Goal: Transaction & Acquisition: Purchase product/service

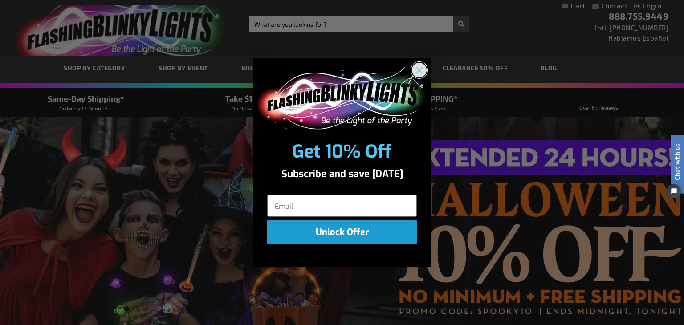
click at [416, 71] on circle "Close dialog" at bounding box center [419, 69] width 15 height 15
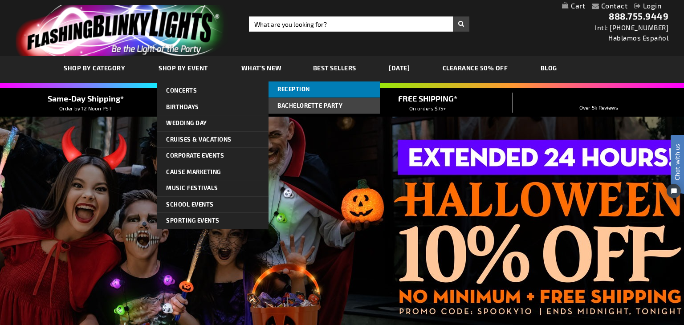
click at [293, 92] on span "Reception" at bounding box center [293, 88] width 32 height 7
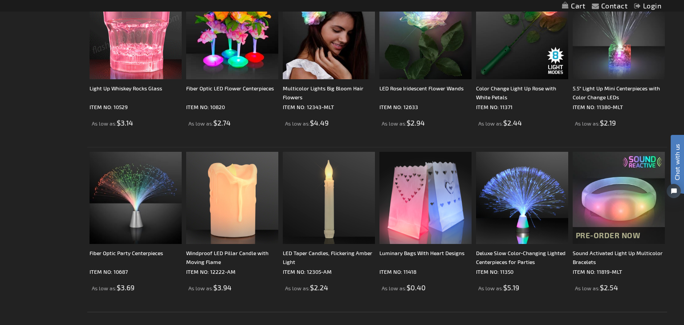
scroll to position [1707, 0]
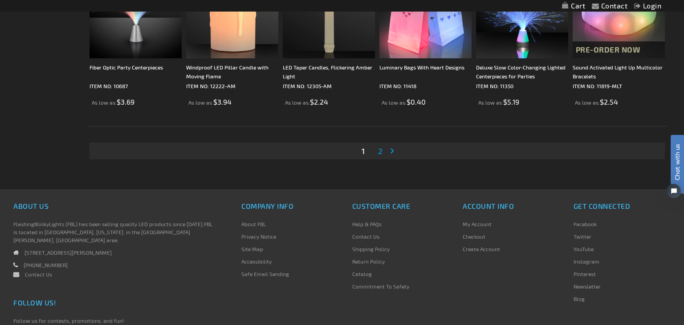
click at [380, 151] on span "2" at bounding box center [380, 151] width 4 height 10
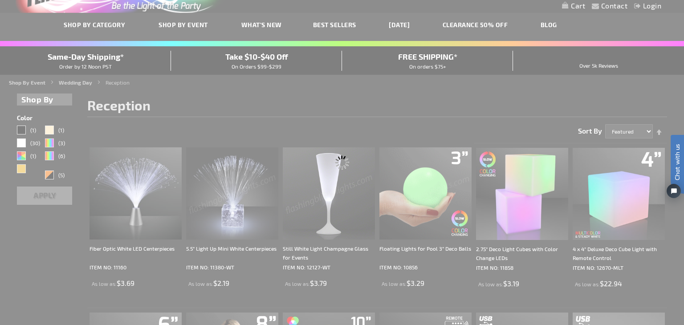
scroll to position [5, 0]
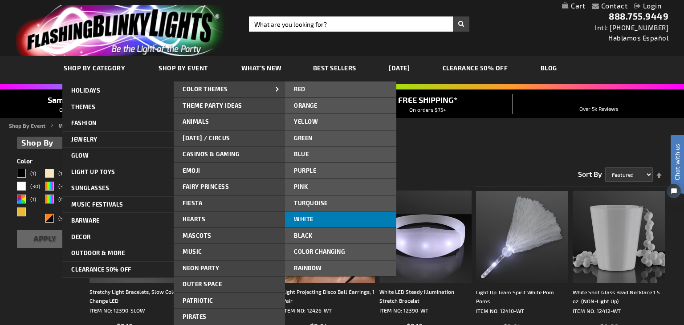
click at [326, 223] on link "White" at bounding box center [340, 219] width 111 height 16
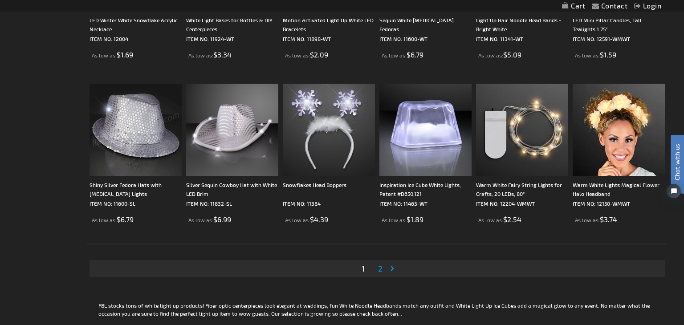
scroll to position [1590, 0]
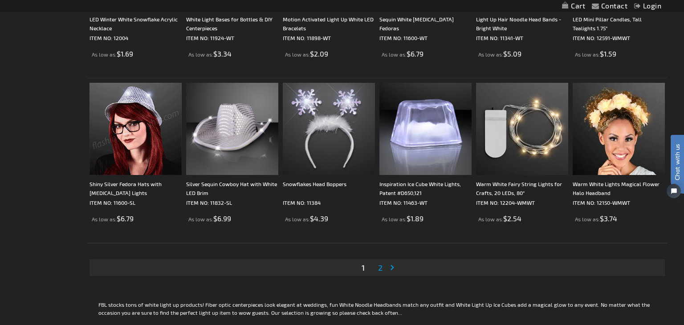
click at [375, 266] on li "Page 2" at bounding box center [380, 267] width 17 height 17
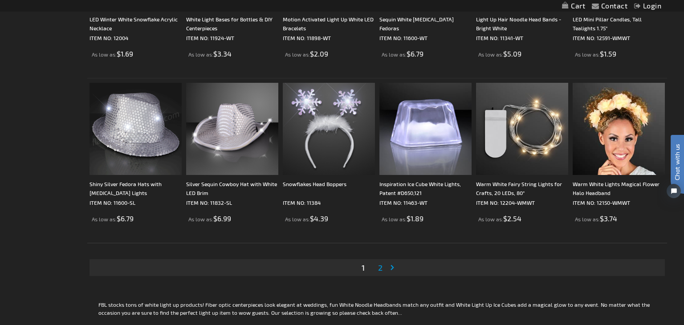
click at [379, 269] on span "2" at bounding box center [380, 268] width 4 height 10
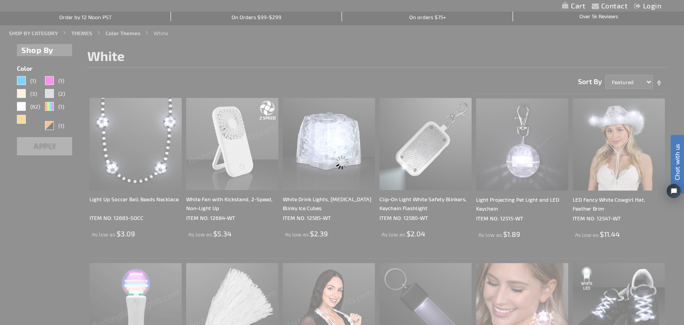
scroll to position [41, 0]
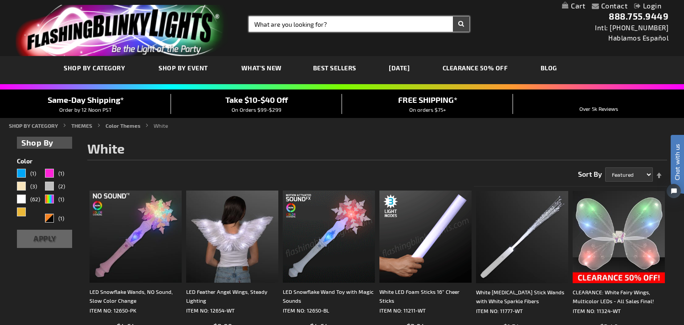
click at [284, 31] on input "Search" at bounding box center [359, 23] width 220 height 15
type input "sequin flashing fedora"
click at [453, 16] on button "Search" at bounding box center [461, 23] width 16 height 15
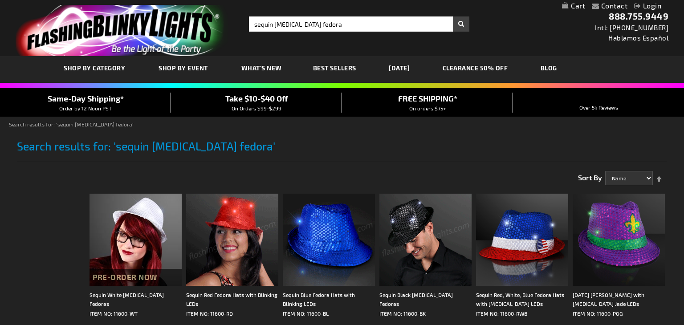
click at [411, 201] on img at bounding box center [425, 240] width 92 height 92
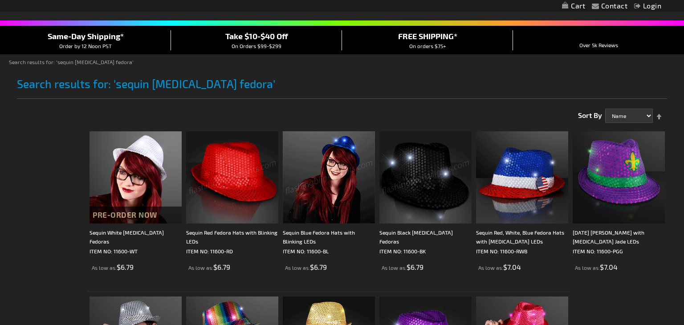
scroll to position [87, 0]
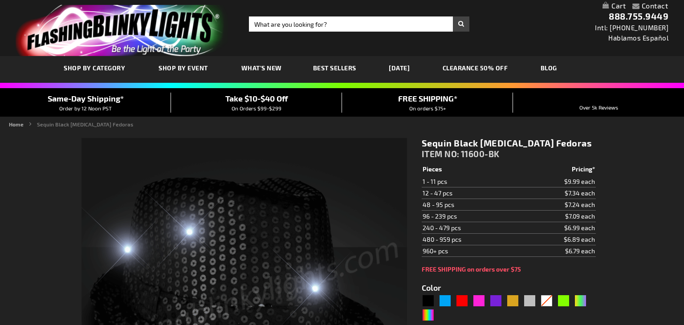
click at [427, 294] on div "Black" at bounding box center [427, 300] width 13 height 13
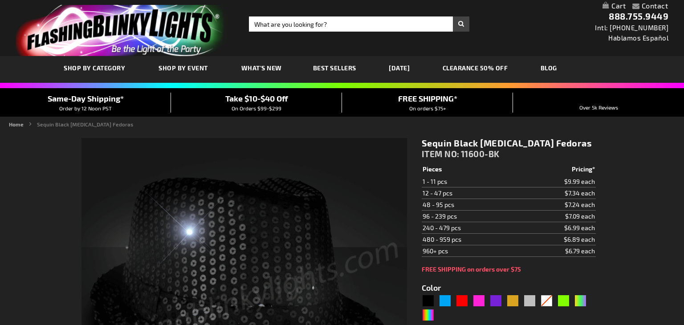
type input "5631"
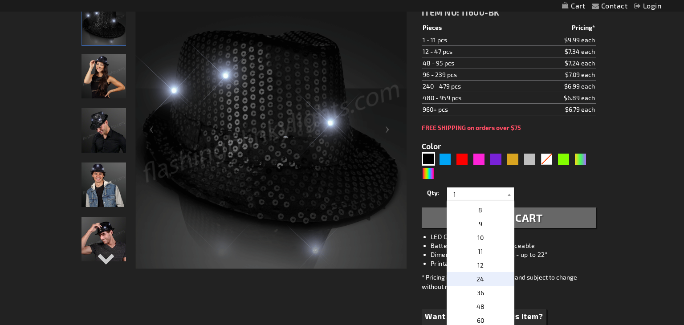
scroll to position [94, 0]
click at [479, 275] on span "24" at bounding box center [480, 279] width 8 height 8
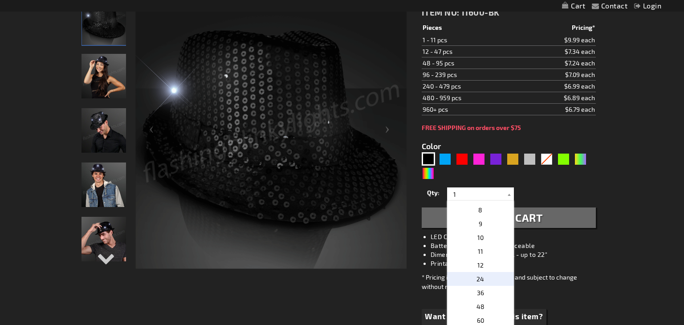
type input "24"
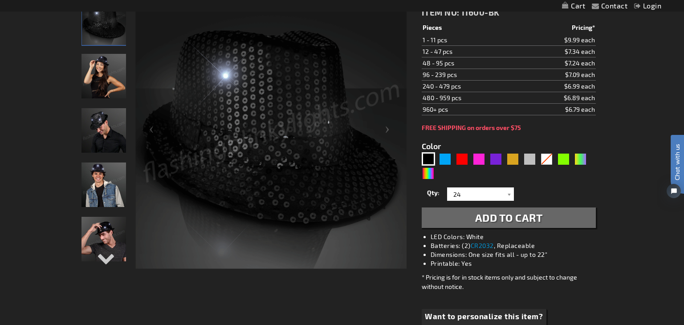
scroll to position [0, 0]
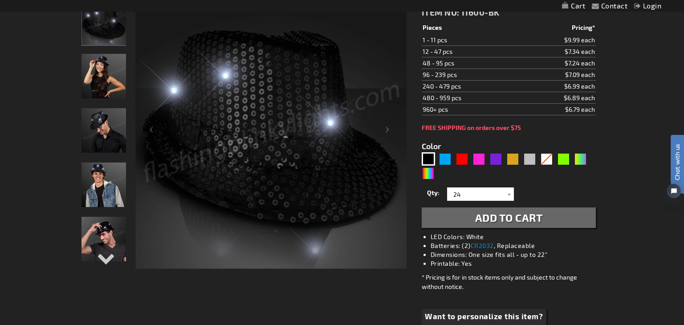
click at [487, 217] on span "Add to Cart" at bounding box center [509, 217] width 68 height 13
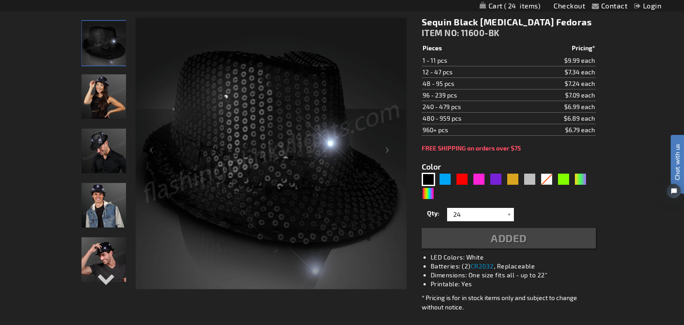
scroll to position [162, 0]
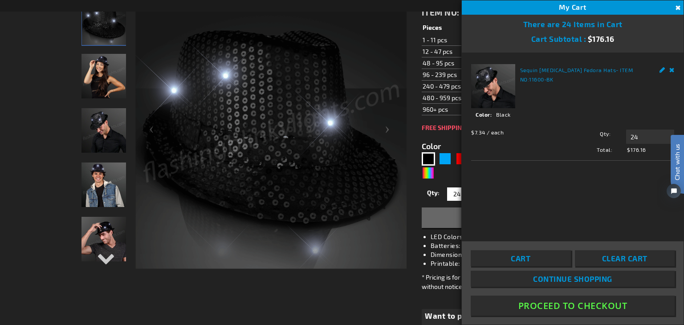
click at [676, 8] on button "Close" at bounding box center [677, 8] width 10 height 10
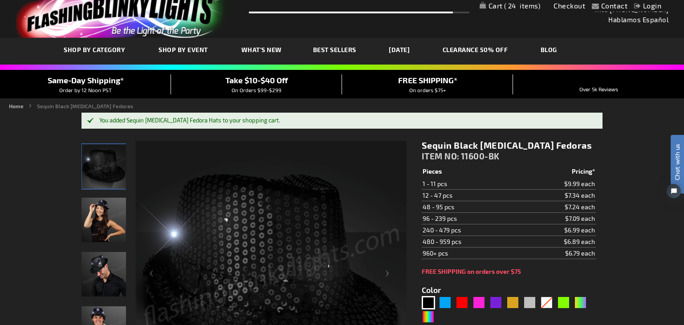
scroll to position [0, 0]
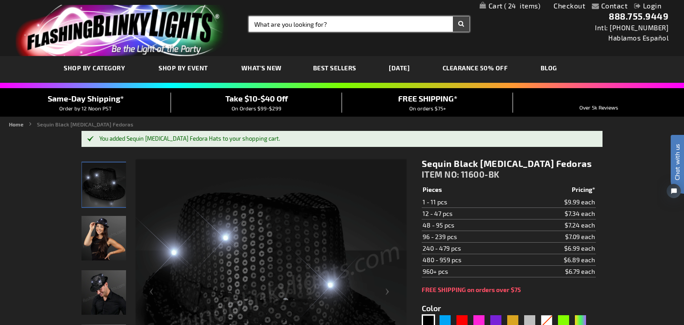
click at [315, 21] on input "Search" at bounding box center [359, 23] width 220 height 15
type input "Party LED Bead Necklace"
click at [453, 16] on button "Search" at bounding box center [461, 23] width 16 height 15
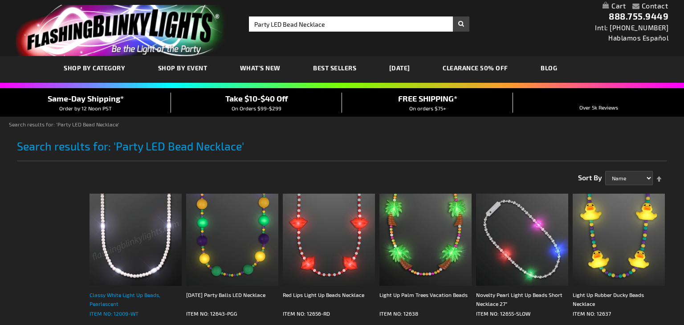
scroll to position [116, 0]
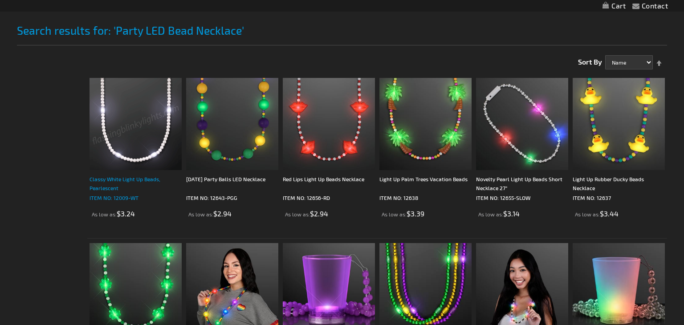
click at [112, 186] on div "Classy White Light Up Beads, Pearlescent" at bounding box center [135, 183] width 92 height 18
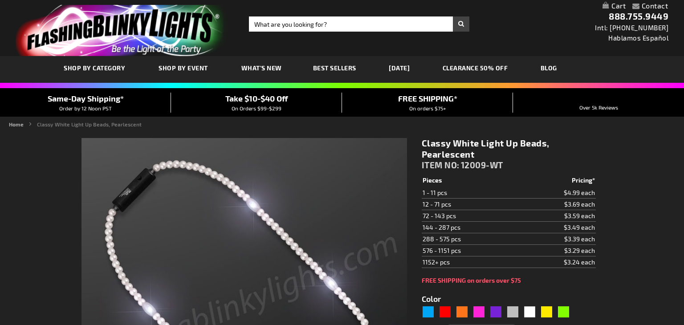
type input "5646"
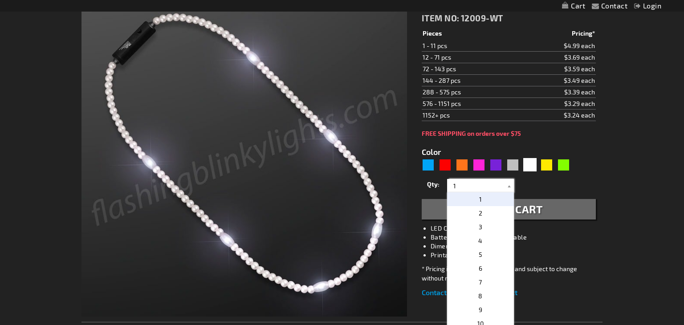
scroll to position [193, 0]
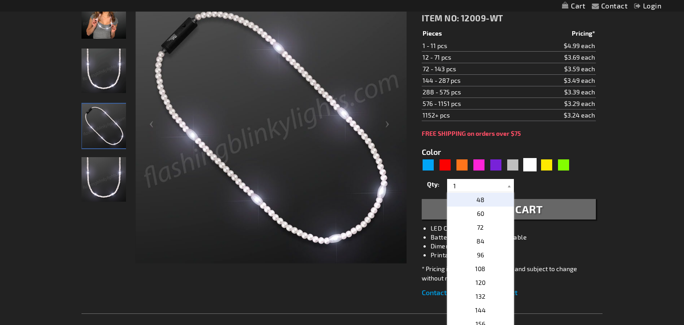
click at [494, 206] on p "48" at bounding box center [480, 200] width 67 height 14
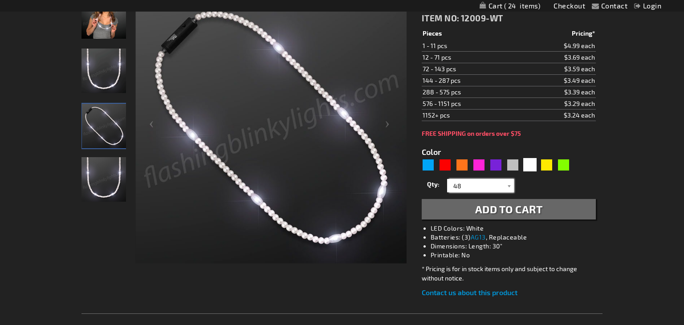
click at [467, 184] on input "48" at bounding box center [481, 185] width 65 height 13
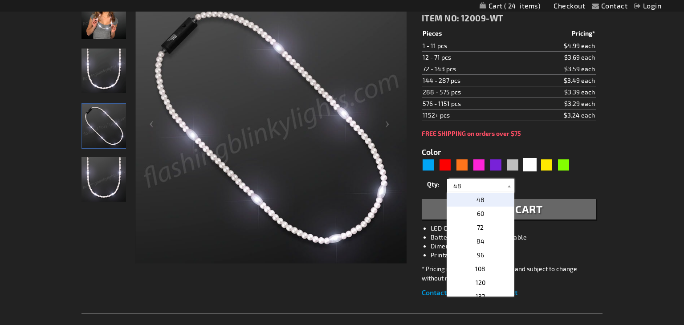
scroll to position [183, 0]
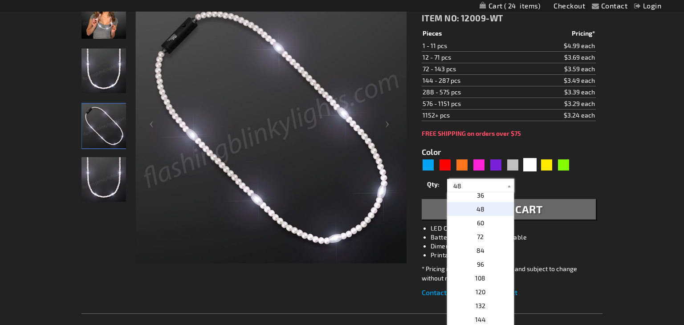
type input "4"
type input "48"
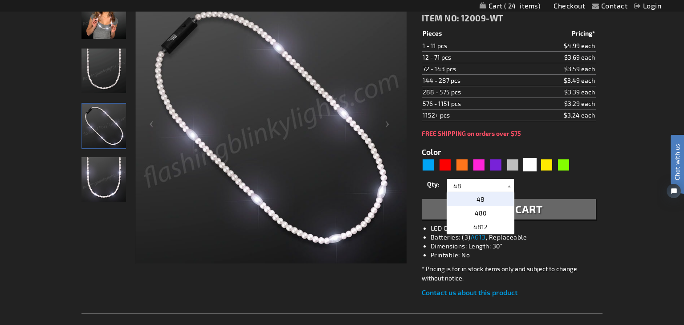
click at [479, 196] on span "48" at bounding box center [480, 199] width 8 height 8
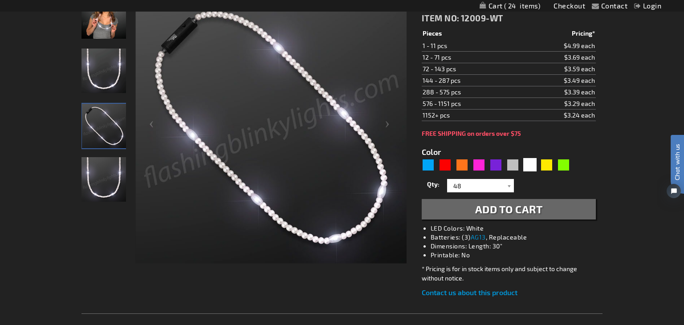
click at [516, 208] on span "Add to Cart" at bounding box center [509, 208] width 68 height 13
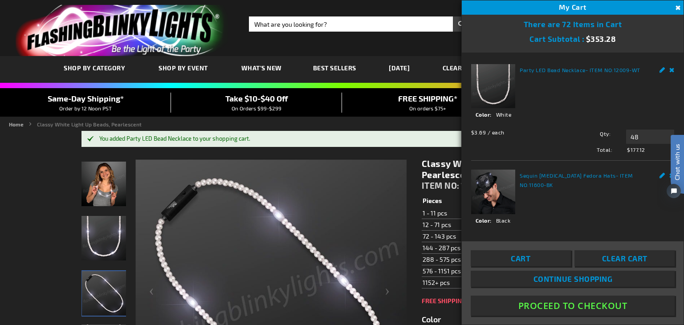
click at [317, 14] on div "Toggle Nav Search Search × Search 888.755.9449 Intl: 818-753-8303 Hablamos Espa…" at bounding box center [342, 28] width 684 height 56
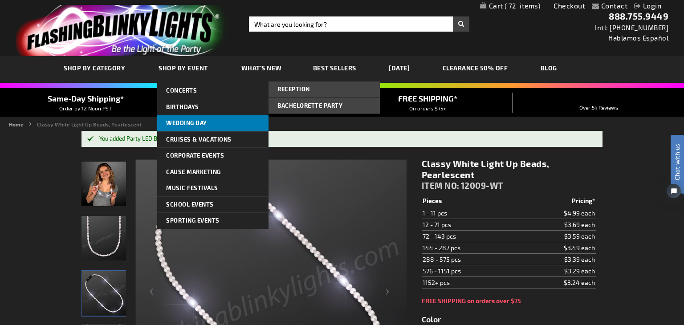
click at [184, 123] on span "Wedding Day" at bounding box center [186, 122] width 41 height 7
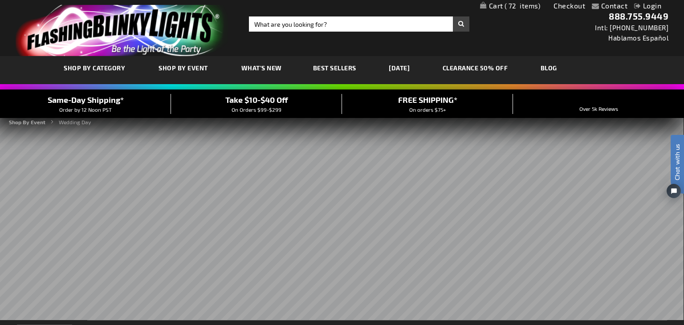
click at [506, 10] on div "Contact Compare Products Checkout Login Skip to Content My Cart 72 72 items My …" at bounding box center [342, 6] width 684 height 12
click at [490, 10] on div "Contact Compare Products Checkout Login Skip to Content My Cart 72 72 items My …" at bounding box center [342, 6] width 684 height 12
click at [501, 2] on link "My Cart 72 72 items" at bounding box center [510, 6] width 61 height 8
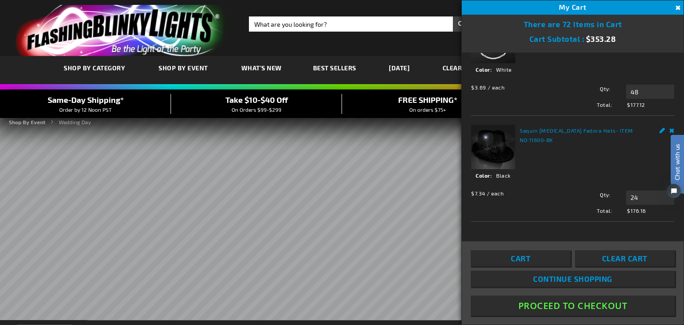
scroll to position [47, 0]
drag, startPoint x: 478, startPoint y: 194, endPoint x: 494, endPoint y: 192, distance: 16.6
click at [494, 192] on span "$7.34 / each" at bounding box center [487, 191] width 32 height 5
click at [545, 193] on div "$7.34 / each Total: $176.16 Qty 24 Update" at bounding box center [572, 198] width 203 height 28
click at [673, 129] on html "Chat with us" at bounding box center [670, 163] width 27 height 156
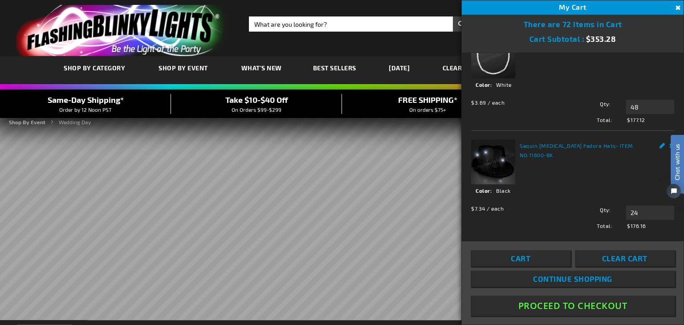
scroll to position [0, 0]
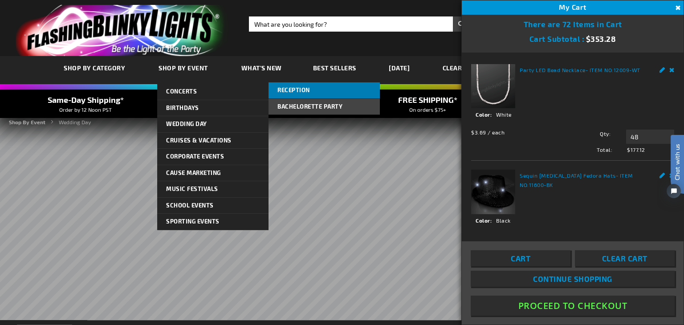
click at [290, 94] on link "Reception" at bounding box center [323, 90] width 111 height 16
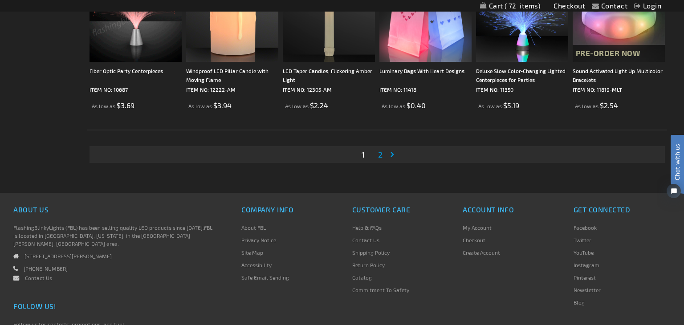
scroll to position [1706, 0]
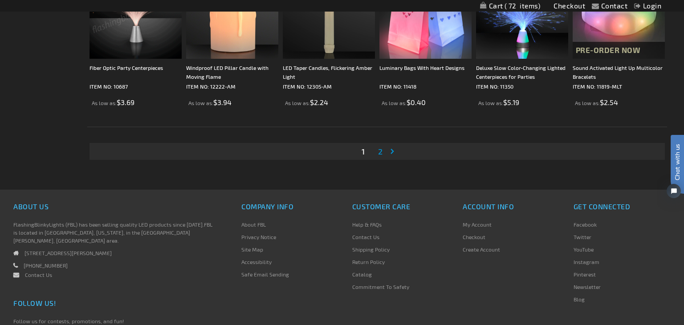
click at [380, 154] on span "2" at bounding box center [380, 151] width 4 height 10
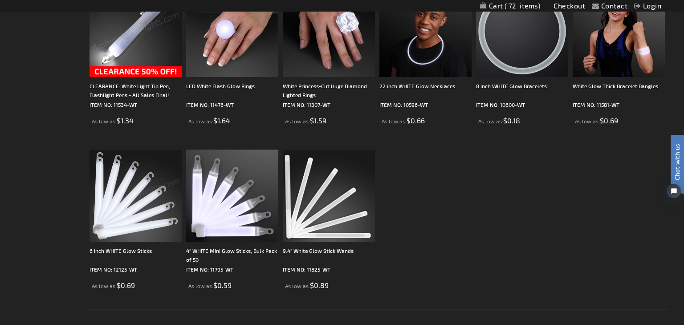
scroll to position [563, 0]
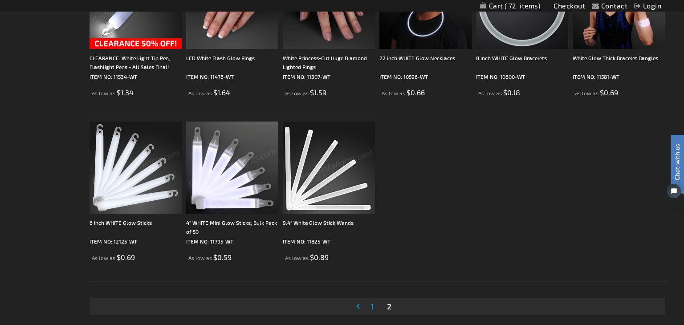
click at [326, 203] on img at bounding box center [329, 167] width 92 height 92
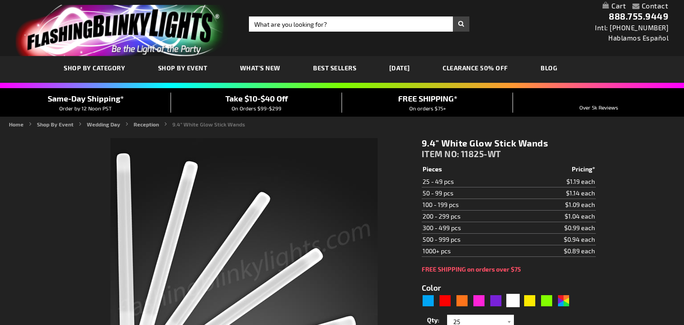
click at [0, 0] on span "SHOP BY CATEGORY" at bounding box center [0, 0] width 0 height 0
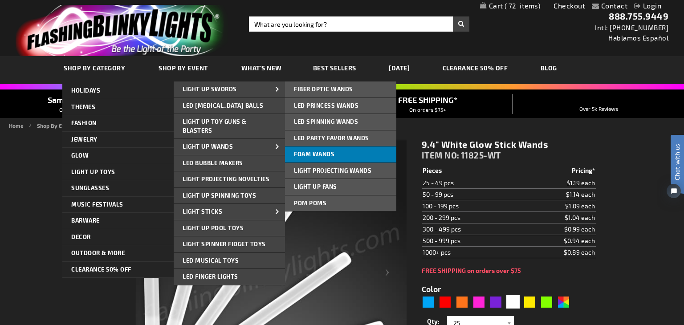
click at [307, 152] on span "Foam Wands" at bounding box center [314, 153] width 40 height 7
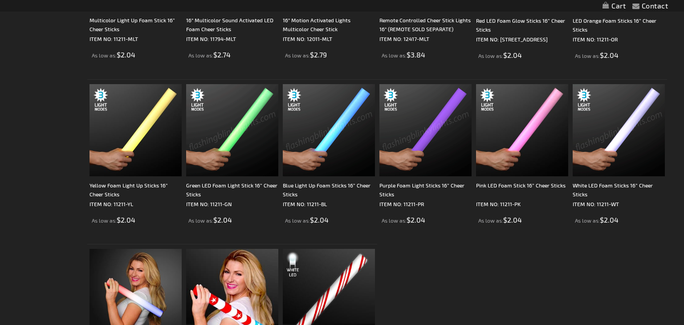
scroll to position [224, 0]
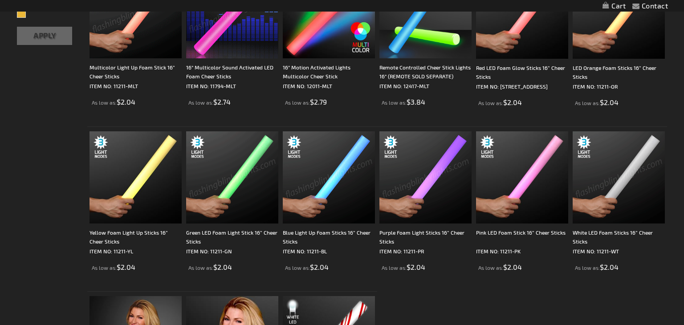
click at [605, 207] on img at bounding box center [618, 177] width 92 height 92
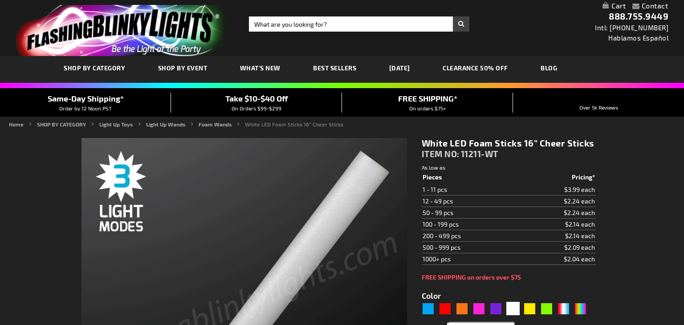
click at [482, 323] on input "1" at bounding box center [481, 329] width 65 height 13
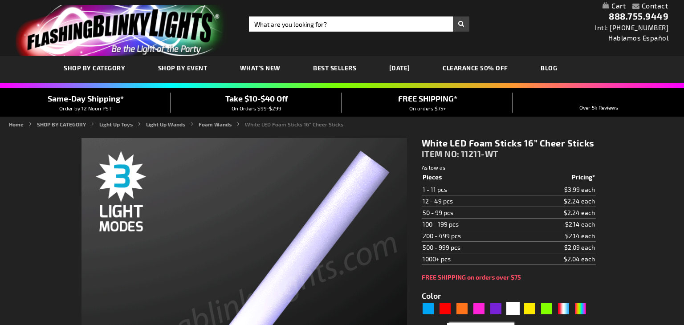
scroll to position [116, 0]
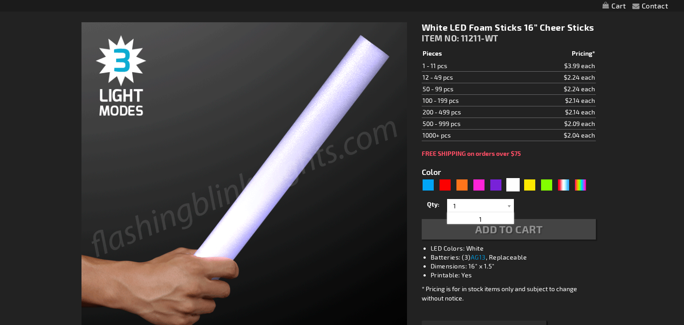
type input "96"
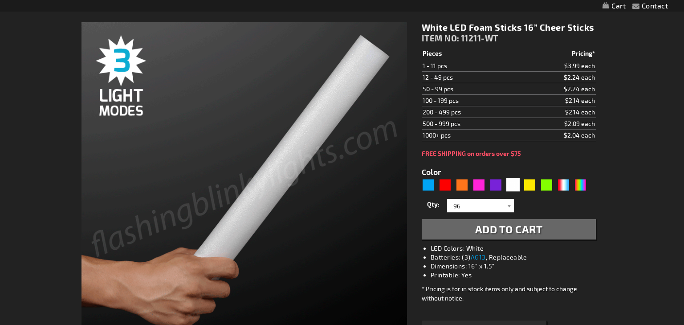
scroll to position [0, 0]
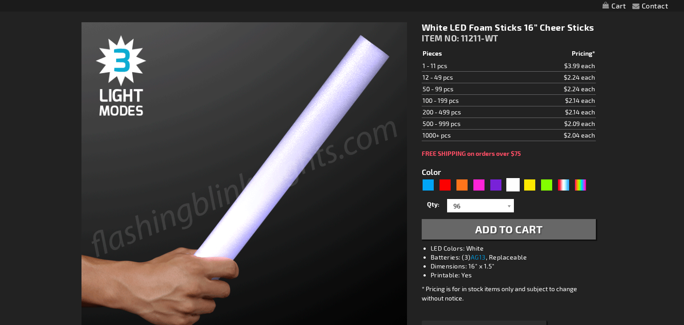
click at [515, 225] on span "Add to Cart" at bounding box center [509, 229] width 68 height 13
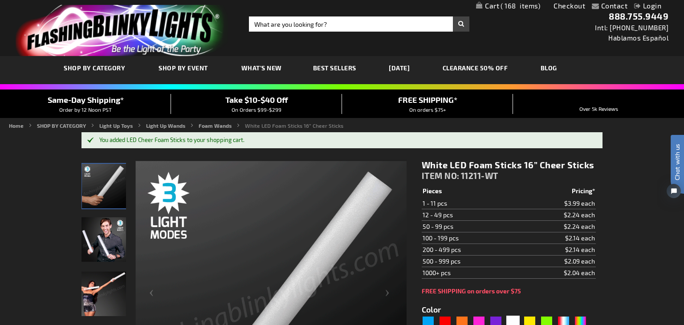
click at [514, 1] on div "Contact Compare Products Checkout Login Skip to Content My Cart 168 168 items M…" at bounding box center [342, 6] width 684 height 12
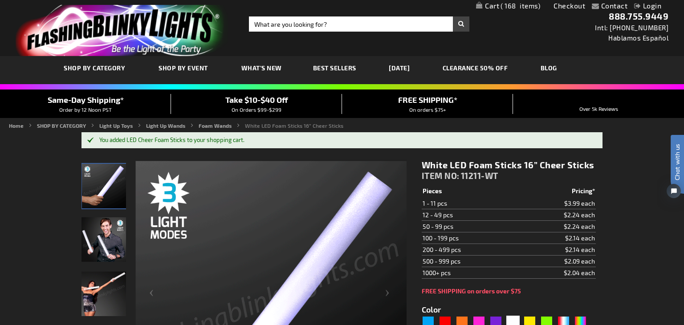
click at [511, 8] on span "168" at bounding box center [520, 6] width 40 height 8
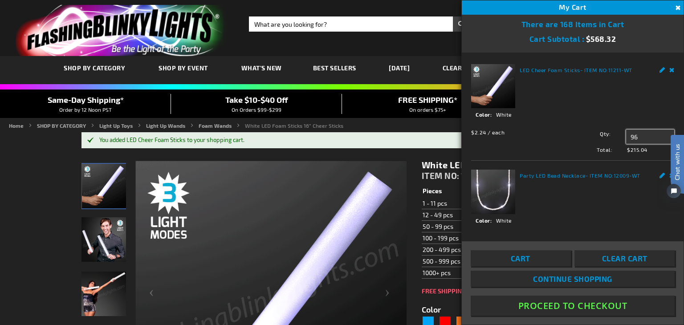
click at [638, 138] on input "96" at bounding box center [650, 137] width 48 height 14
type input "9"
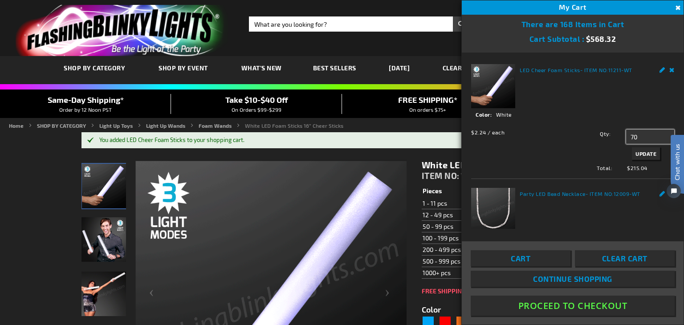
type input "70"
click at [650, 150] on button "Update" at bounding box center [645, 153] width 28 height 12
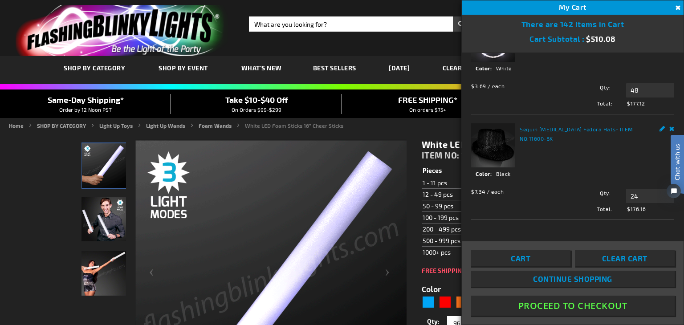
scroll to position [153, 0]
click at [649, 196] on input "24" at bounding box center [650, 196] width 48 height 14
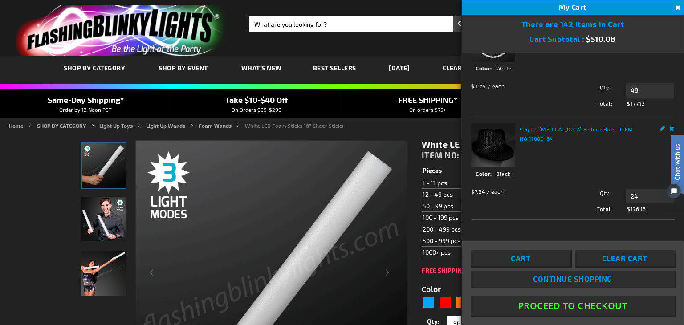
click at [491, 154] on img at bounding box center [493, 145] width 44 height 44
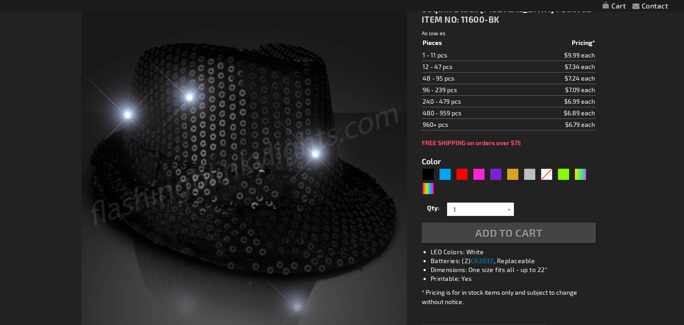
type input "5631"
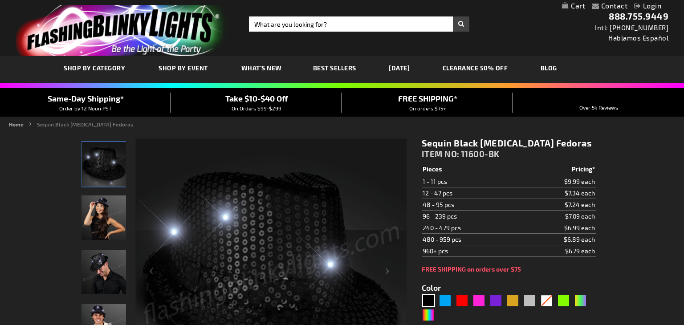
click at [484, 72] on link "CLEARANCE 50% OFF" at bounding box center [475, 68] width 79 height 30
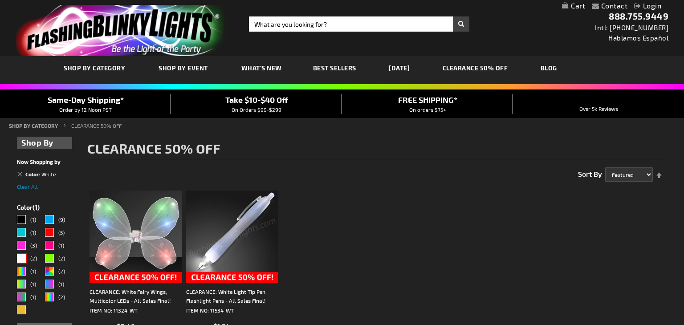
click at [568, 7] on link "My Cart" at bounding box center [573, 6] width 23 height 8
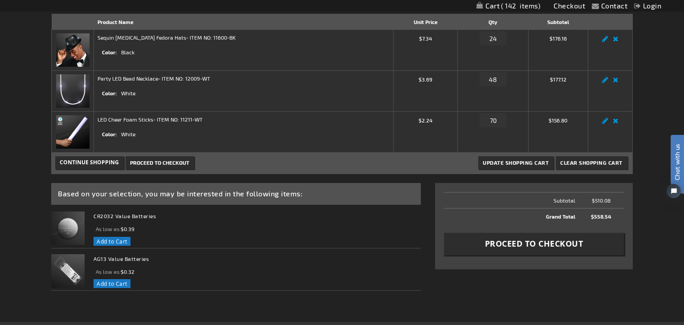
click at [81, 134] on img at bounding box center [72, 131] width 33 height 33
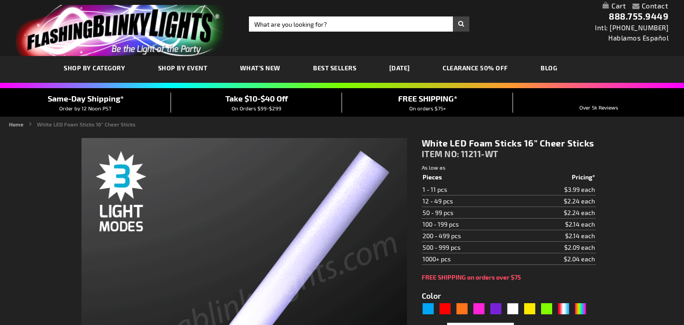
click at [609, 6] on link "My Cart" at bounding box center [613, 6] width 23 height 8
type input "5646"
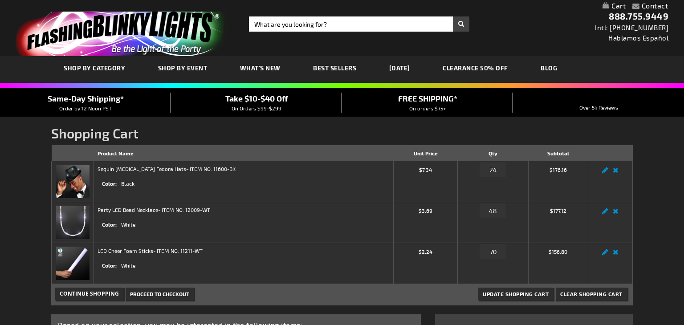
scroll to position [131, 0]
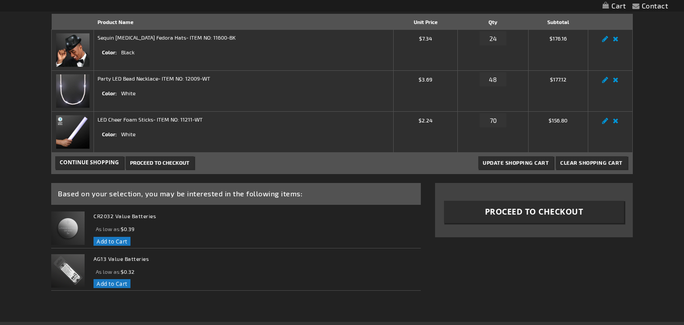
click at [119, 81] on strong "Party LED Bead Necklace - ITEM NO: 12009-WT" at bounding box center [153, 78] width 113 height 8
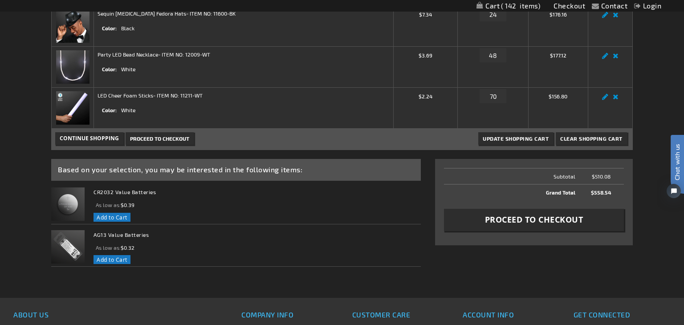
scroll to position [157, 0]
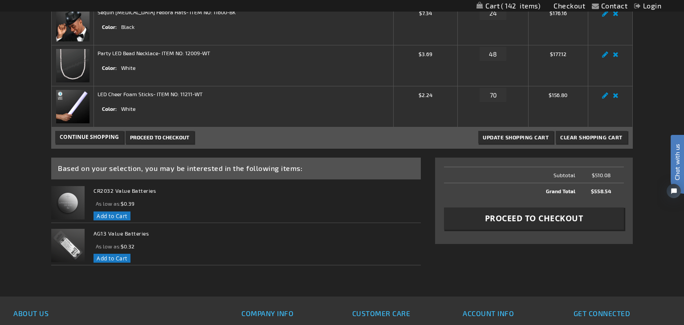
click at [356, 84] on td "Party LED Bead Necklace - ITEM NO: 12009-WT Color White" at bounding box center [243, 65] width 299 height 41
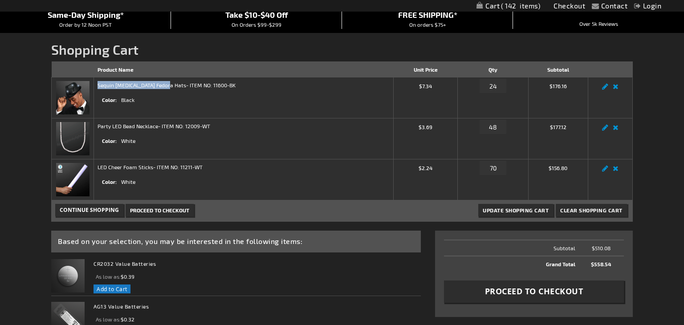
scroll to position [86, 0]
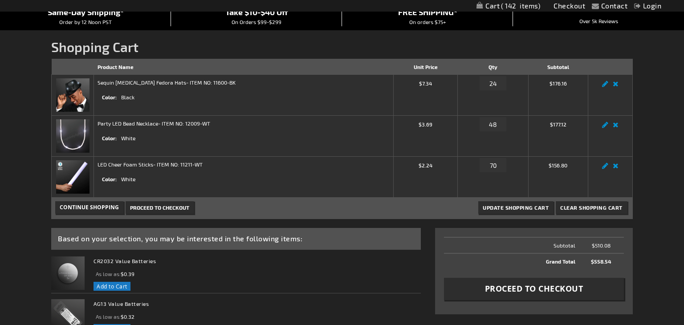
click at [429, 80] on span "$7.34" at bounding box center [425, 82] width 57 height 8
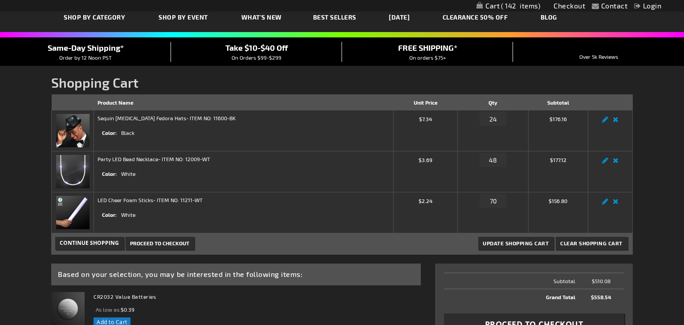
scroll to position [0, 0]
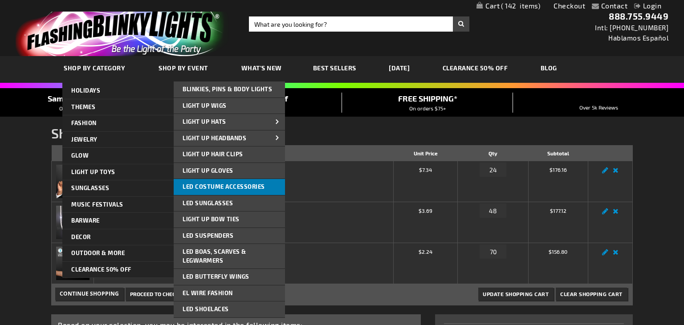
click at [246, 185] on span "LED Costume Accessories" at bounding box center [223, 186] width 82 height 7
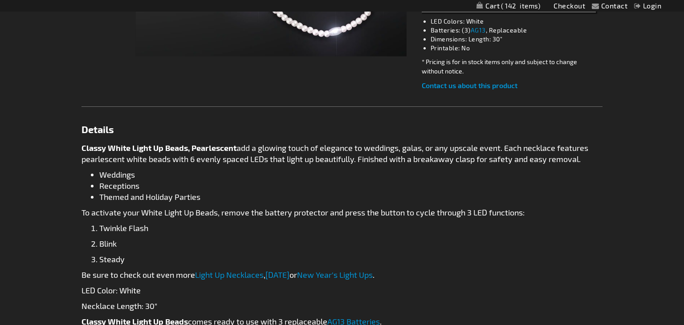
scroll to position [430, 0]
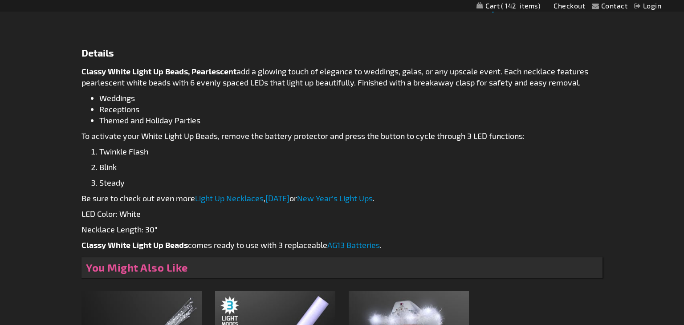
drag, startPoint x: 192, startPoint y: 242, endPoint x: 328, endPoint y: 241, distance: 135.7
click at [328, 241] on p "Classy White Light Up Beads comes ready to use with 3 replaceable AG13 Batterie…" at bounding box center [341, 244] width 521 height 11
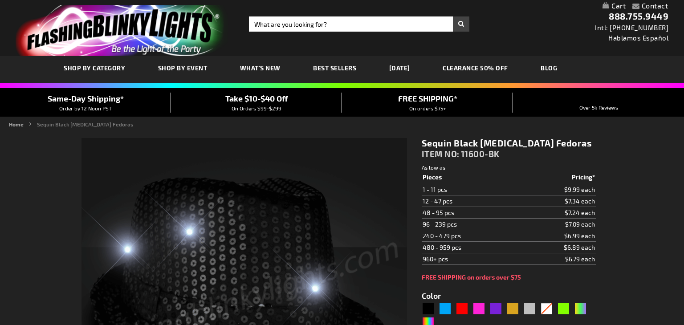
scroll to position [522, 0]
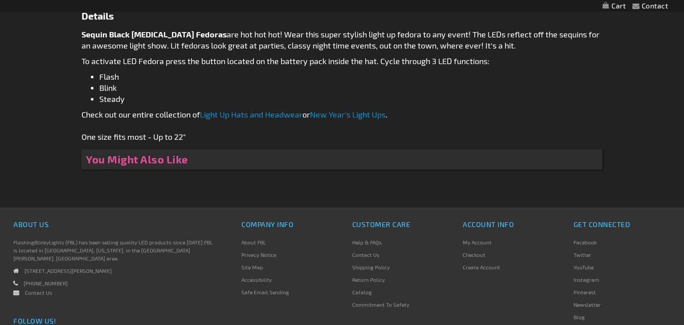
type input "5631"
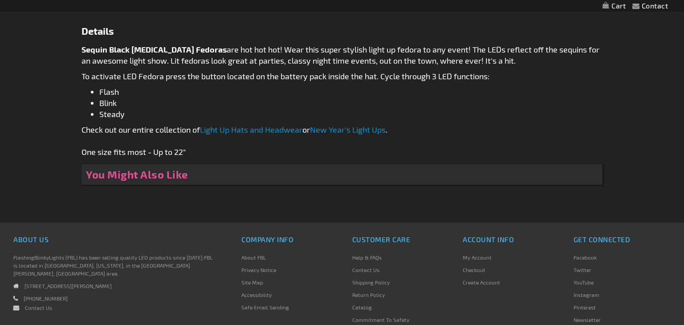
drag, startPoint x: 213, startPoint y: 79, endPoint x: 470, endPoint y: 122, distance: 260.4
click at [362, 82] on div "Sequin Black [MEDICAL_DATA] Fedoras are hot hot hot! Wear this super stylish li…" at bounding box center [341, 100] width 521 height 113
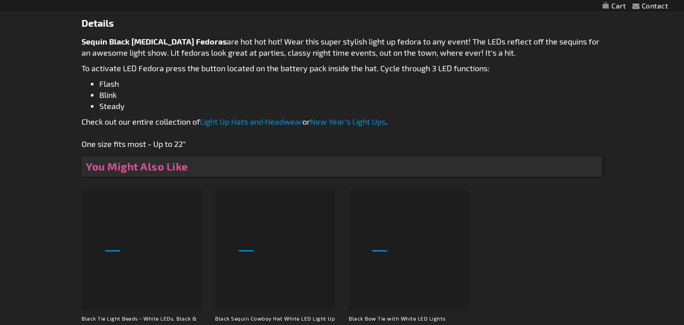
scroll to position [0, 0]
click at [505, 126] on p "Check out our entire collection of Light Up Hats and Headwear or New Year's Lig…" at bounding box center [341, 132] width 521 height 33
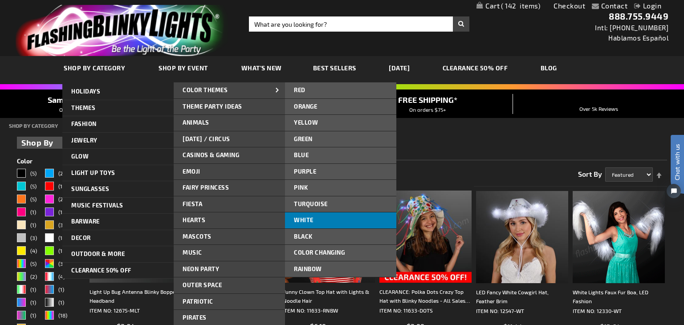
click at [312, 216] on span "White" at bounding box center [304, 219] width 20 height 7
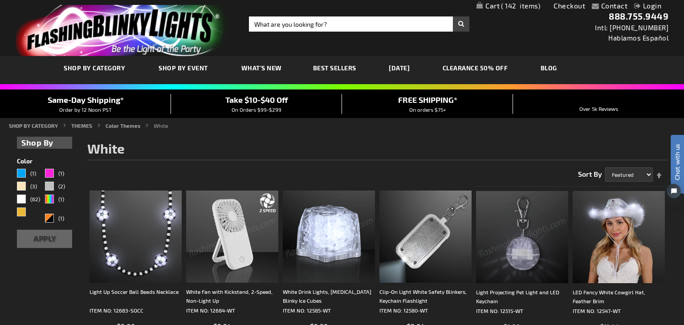
click at [504, 8] on span "142" at bounding box center [520, 6] width 39 height 8
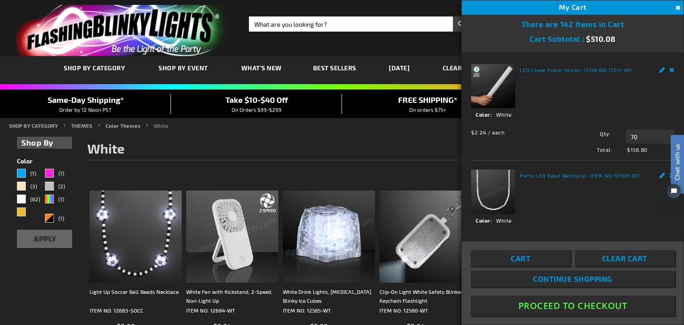
click at [549, 305] on button "Proceed To Checkout" at bounding box center [572, 305] width 204 height 20
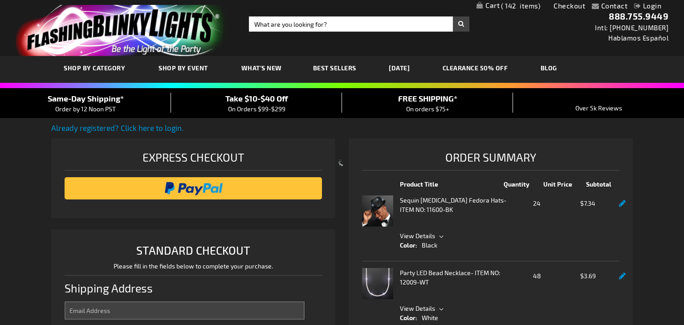
select select "US"
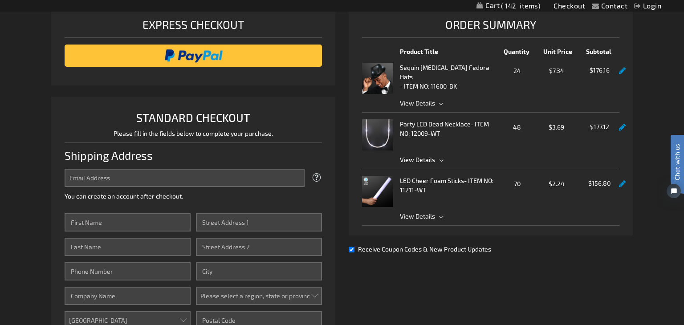
scroll to position [146, 0]
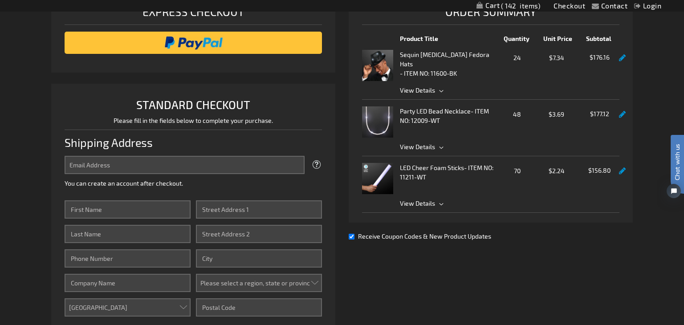
click at [398, 236] on span "Receive Coupon Codes & New Product Updates" at bounding box center [424, 236] width 133 height 8
click at [354, 236] on input "Receive Coupon Codes & New Product Updates" at bounding box center [351, 237] width 6 height 6
checkbox input "false"
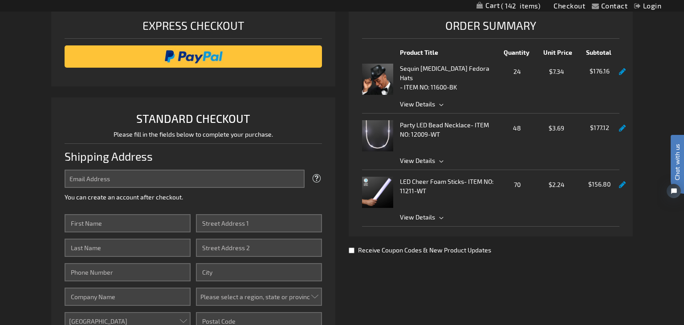
scroll to position [92, 0]
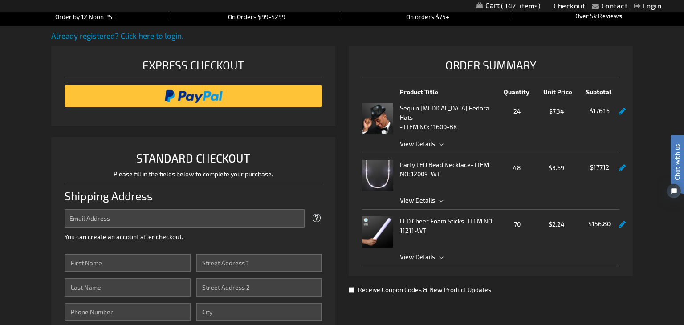
click at [445, 141] on span "View Details" at bounding box center [509, 143] width 219 height 9
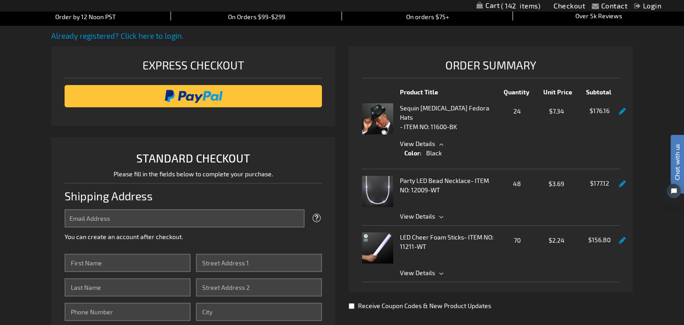
click at [517, 109] on span "24" at bounding box center [516, 110] width 37 height 11
drag, startPoint x: 513, startPoint y: 107, endPoint x: 591, endPoint y: 123, distance: 79.5
click at [545, 112] on div "Sequin Flashing Fedora Hats - ITEM NO: 11600-BK Qty 24 $7.34 $176.16" at bounding box center [490, 118] width 257 height 31
click at [618, 114] on div "Sequin Flashing Fedora Hats - ITEM NO: 11600-BK Qty 24 $7.34 $176.16" at bounding box center [490, 118] width 257 height 31
click at [623, 113] on link at bounding box center [622, 112] width 7 height 8
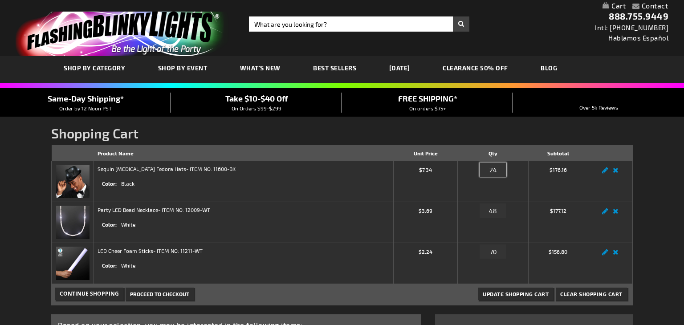
click at [495, 170] on input "24" at bounding box center [492, 169] width 27 height 14
click at [493, 172] on input "24" at bounding box center [492, 169] width 27 height 14
drag, startPoint x: 493, startPoint y: 172, endPoint x: 441, endPoint y: 158, distance: 53.3
click at [437, 168] on tr "Sequin [MEDICAL_DATA] Fedora Hats - ITEM NO: 11600-BK Color Black $7.34 Qty 24" at bounding box center [342, 181] width 581 height 41
type input "36"
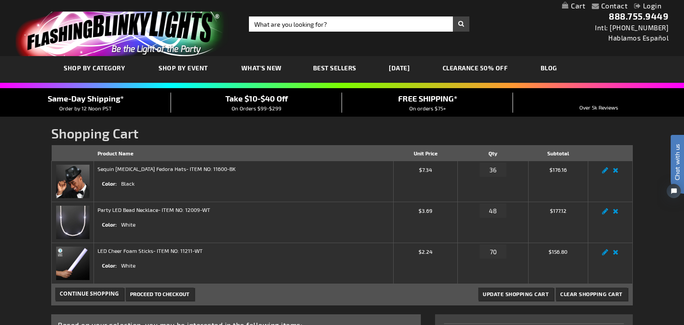
drag, startPoint x: 683, startPoint y: 227, endPoint x: 677, endPoint y: 230, distance: 6.6
click at [683, 227] on html "Chat with us" at bounding box center [670, 163] width 27 height 156
click at [507, 294] on span "Update Shopping Cart" at bounding box center [515, 294] width 66 height 6
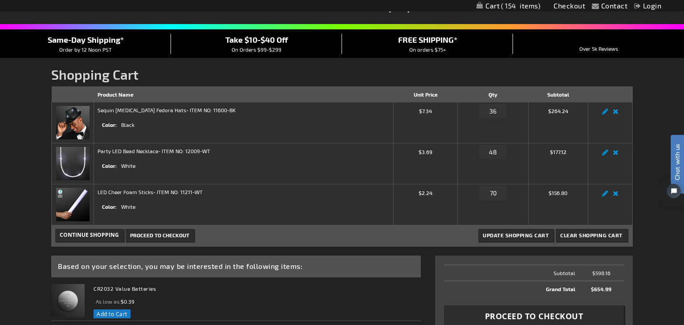
scroll to position [58, 0]
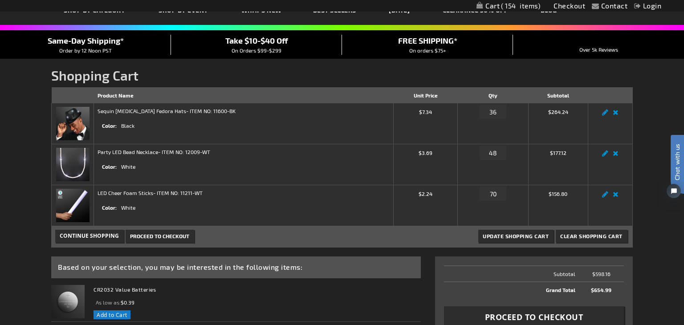
click at [104, 238] on span "Continue Shopping" at bounding box center [89, 236] width 59 height 8
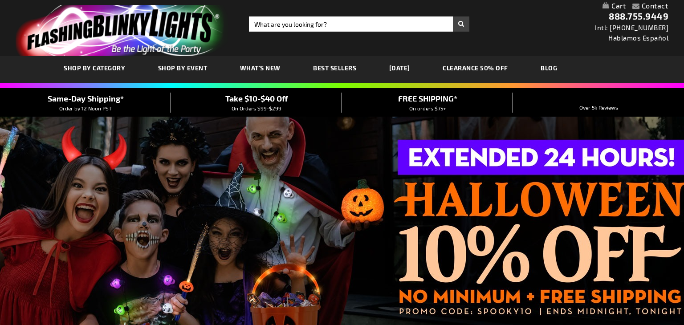
click at [618, 7] on link "My Cart" at bounding box center [613, 6] width 23 height 8
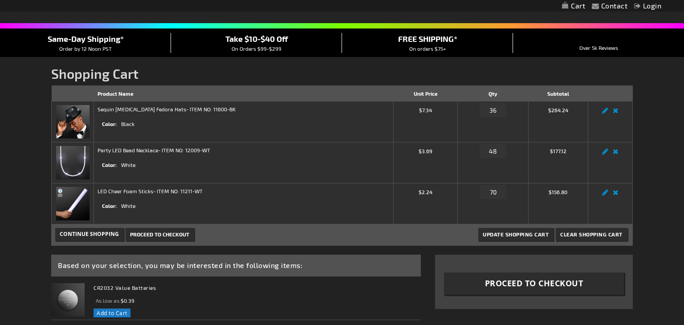
click at [184, 234] on span "Proceed to Checkout" at bounding box center [159, 234] width 59 height 6
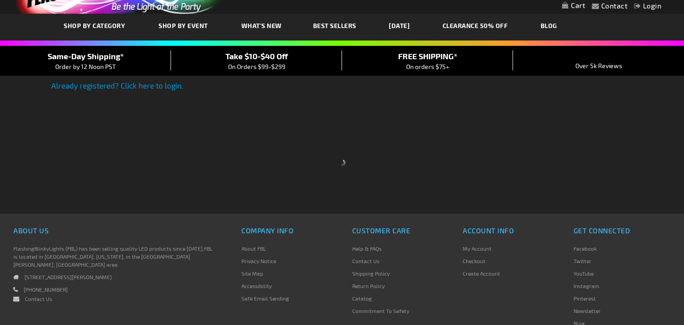
scroll to position [42, 0]
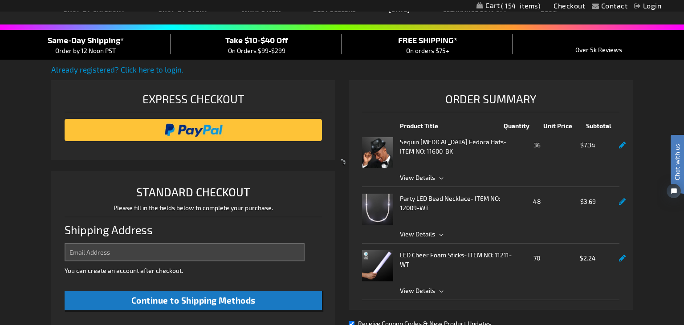
select select "US"
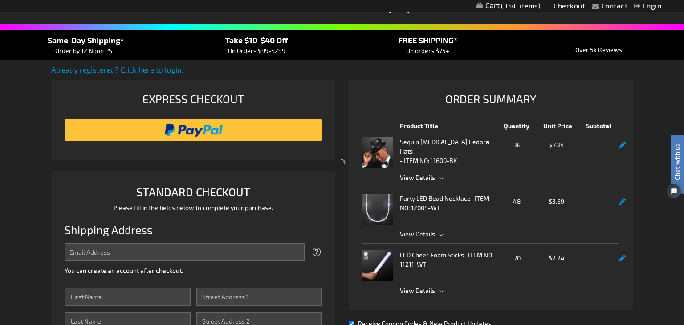
scroll to position [86, 0]
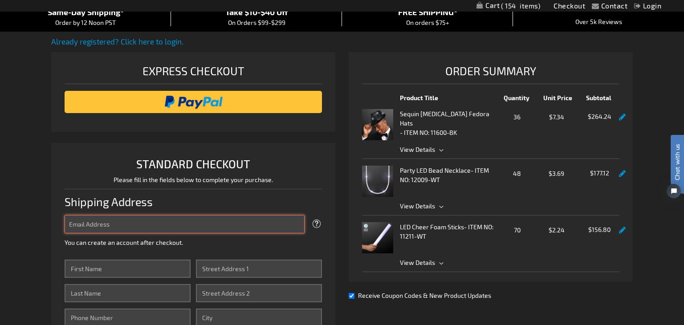
click at [123, 221] on input "Email Address" at bounding box center [185, 224] width 240 height 18
type input "[EMAIL_ADDRESS][DOMAIN_NAME]"
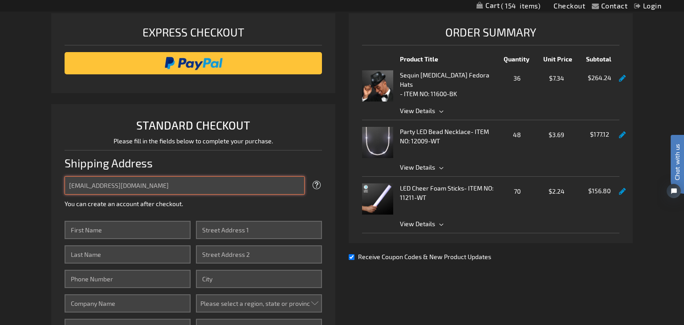
scroll to position [128, 0]
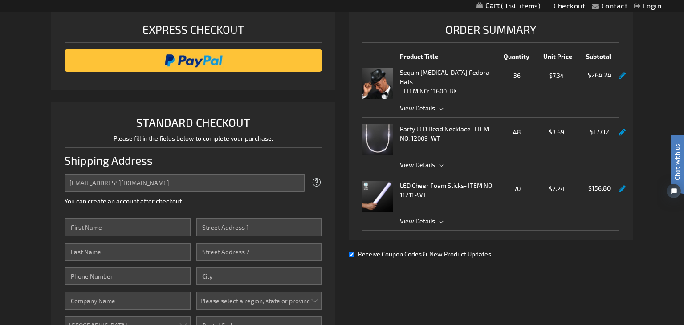
click at [353, 256] on div "Receive Coupon Codes & New Product Updates" at bounding box center [490, 253] width 284 height 9
drag, startPoint x: 351, startPoint y: 253, endPoint x: 336, endPoint y: 259, distance: 16.0
click at [351, 253] on input "Receive Coupon Codes & New Product Updates" at bounding box center [351, 254] width 6 height 6
checkbox input "false"
click at [99, 227] on input "First Name" at bounding box center [128, 227] width 126 height 18
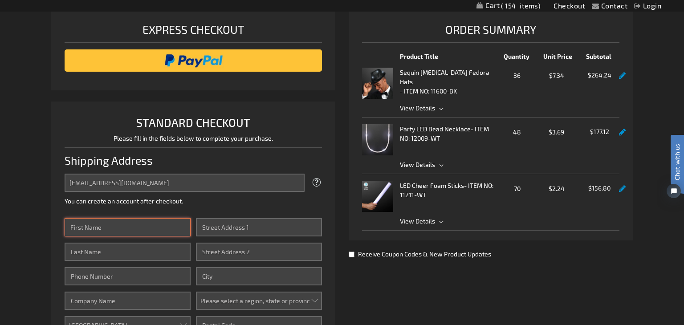
type input "Stephanie"
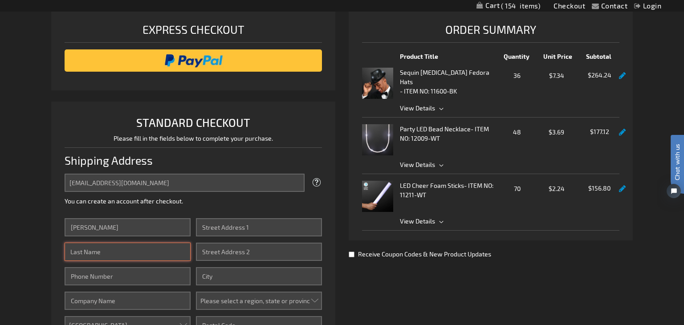
type input "Davidson"
type input "7049079525"
type input "2709"
type input "Potomac Drive"
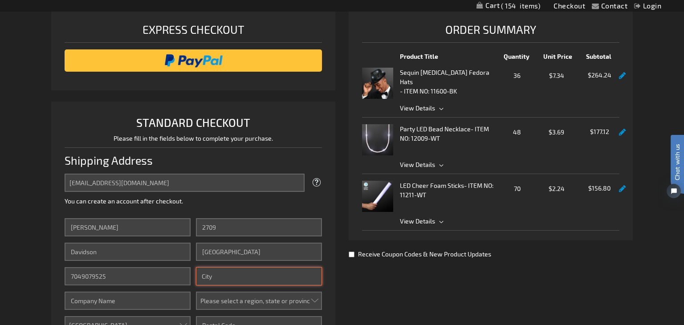
type input "Melissa"
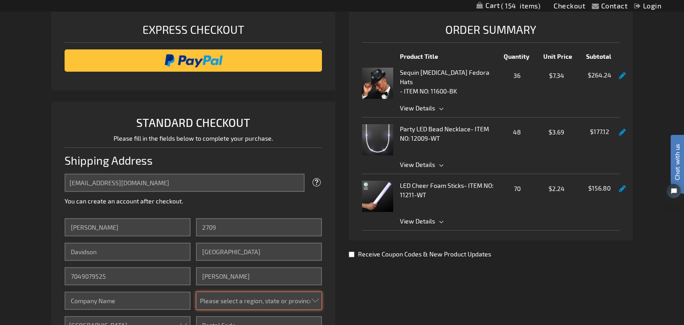
select select "57"
type input "75454"
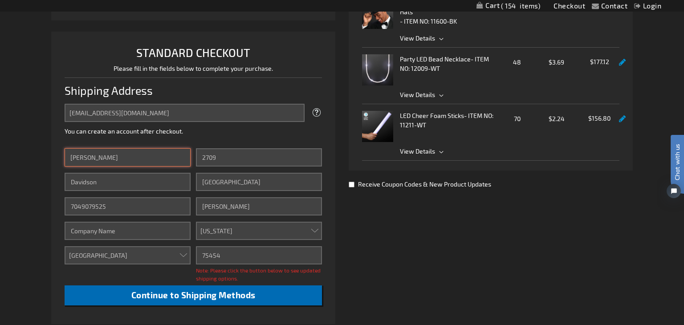
scroll to position [198, 0]
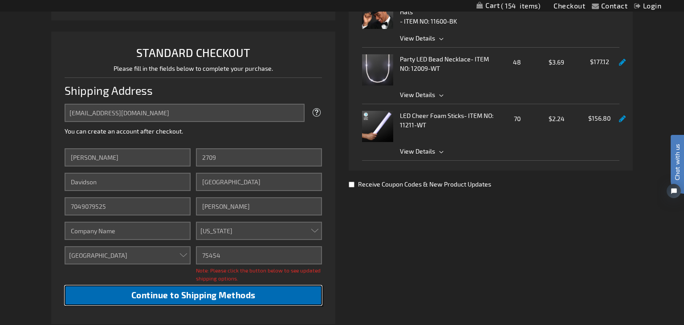
click at [122, 295] on button "Continue to Shipping Methods" at bounding box center [193, 295] width 257 height 20
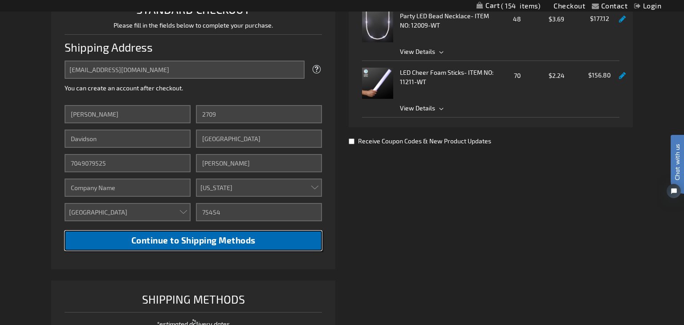
scroll to position [243, 0]
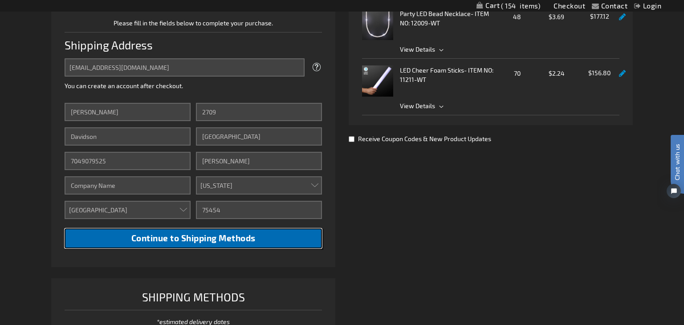
click at [186, 237] on span "Continue to Shipping Methods" at bounding box center [193, 238] width 124 height 10
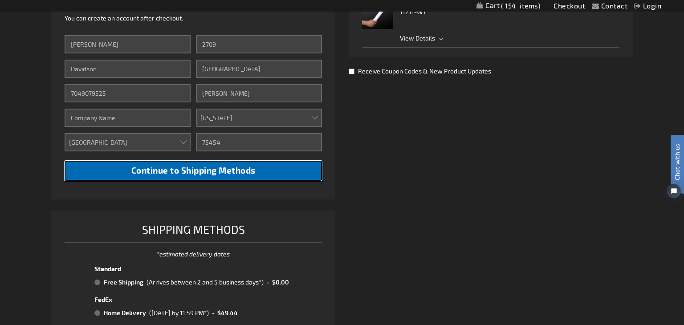
scroll to position [498, 0]
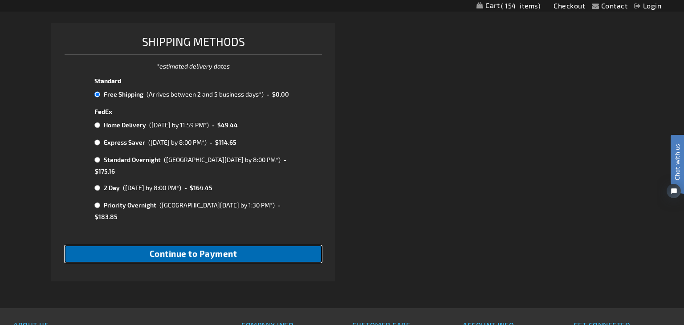
click at [183, 248] on span "Continue to Payment" at bounding box center [194, 253] width 88 height 10
checkbox input "true"
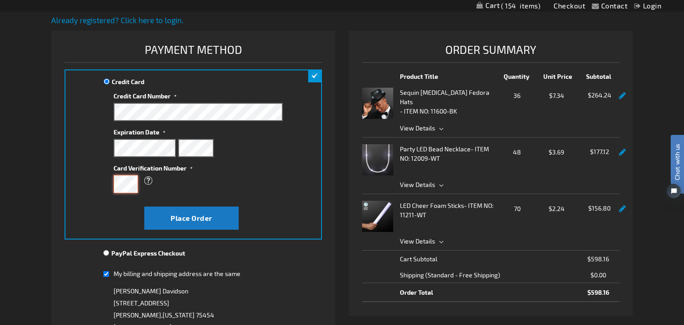
scroll to position [107, 0]
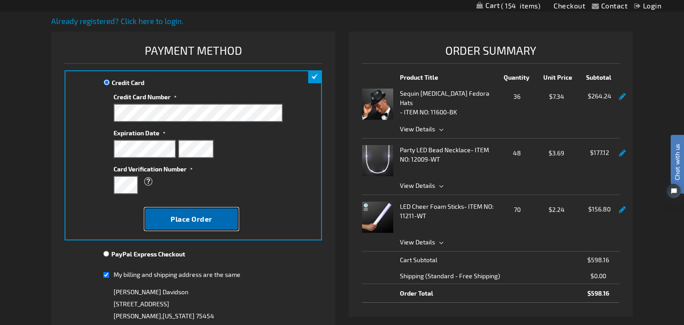
click at [188, 220] on span "Place Order" at bounding box center [191, 218] width 42 height 8
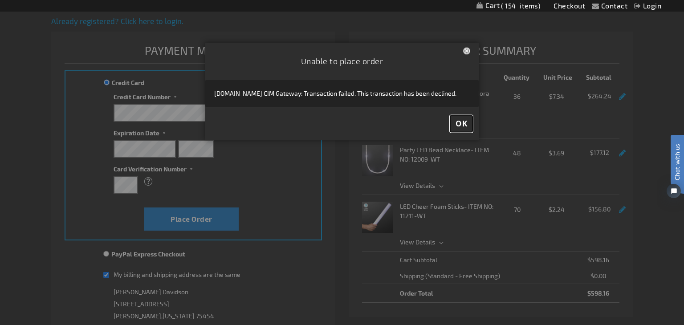
click at [457, 122] on span "OK" at bounding box center [461, 123] width 12 height 10
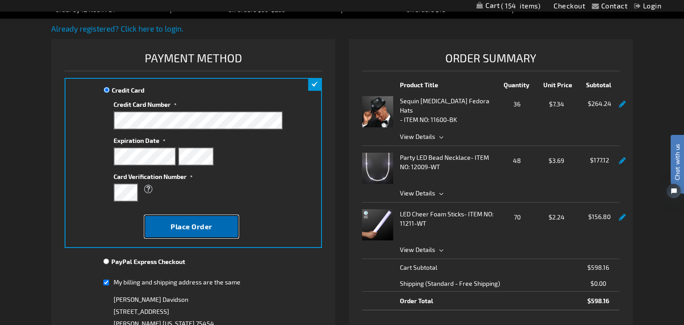
scroll to position [98, 0]
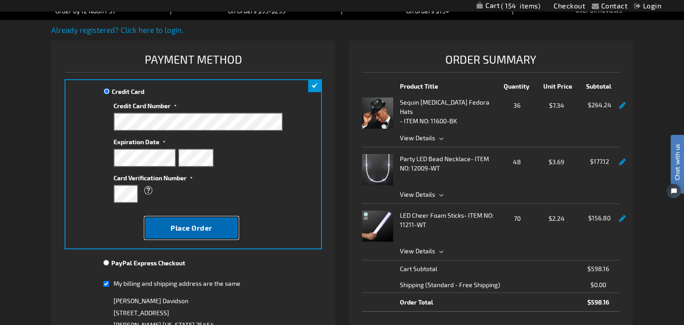
click at [180, 229] on span "Place Order" at bounding box center [191, 227] width 42 height 8
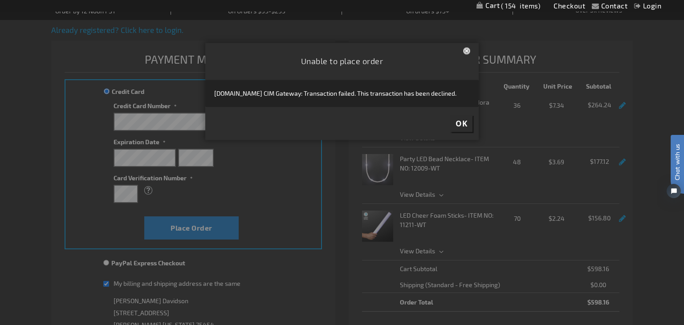
click at [448, 121] on footer "OK" at bounding box center [341, 123] width 273 height 33
click at [451, 124] on button "OK" at bounding box center [461, 123] width 22 height 16
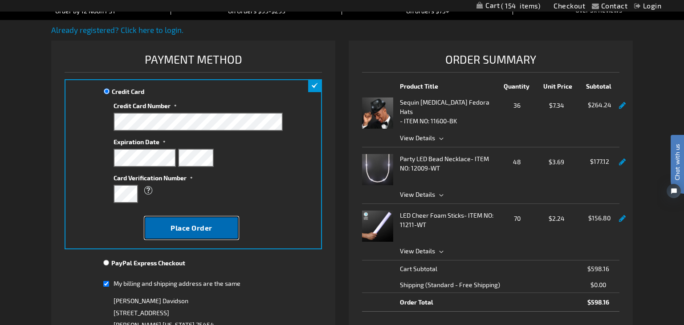
click at [196, 223] on span "Place Order" at bounding box center [191, 227] width 42 height 8
